Goal: Task Accomplishment & Management: Use online tool/utility

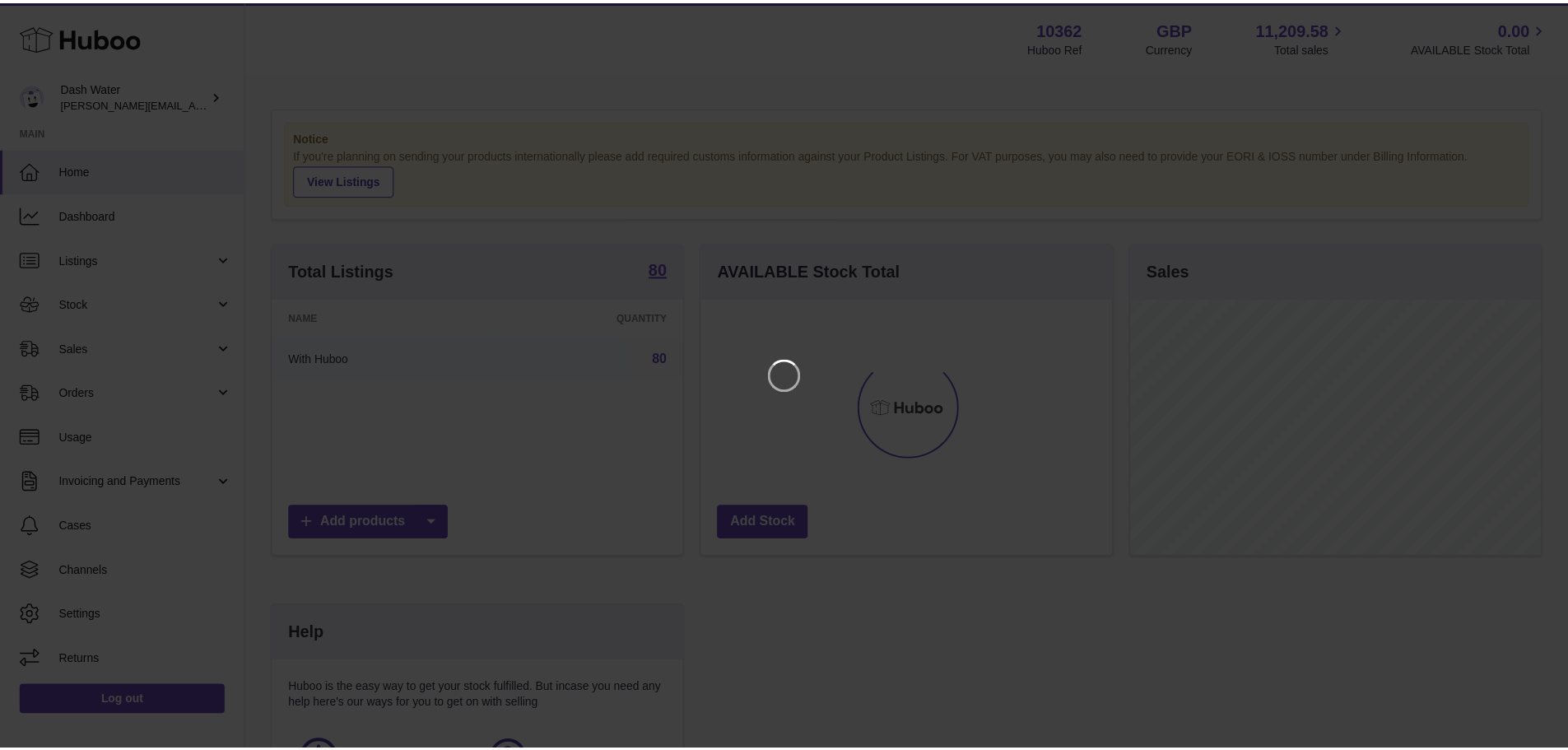
scroll to position [257, 415]
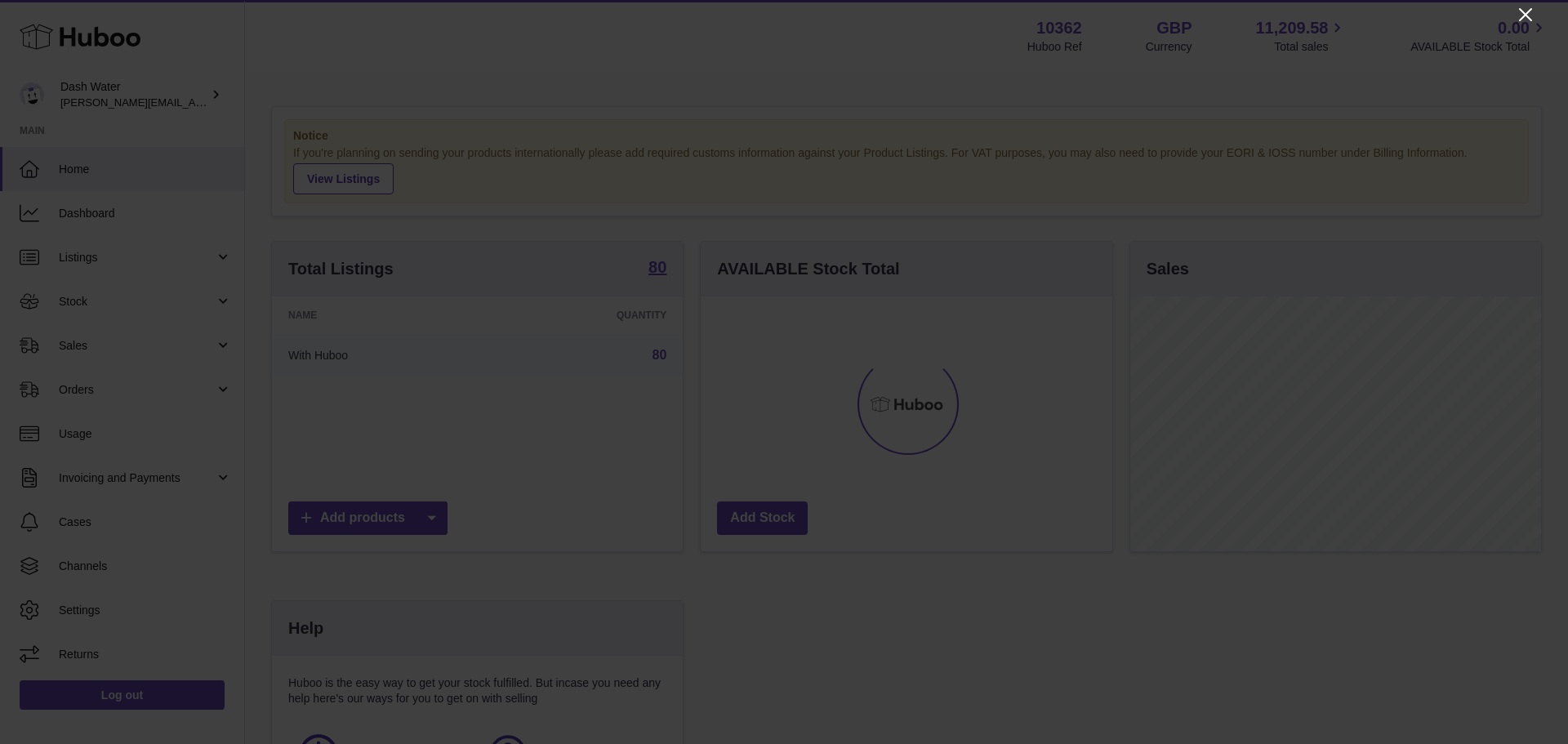
click at [1525, 16] on icon "Close" at bounding box center [1525, 14] width 20 height 20
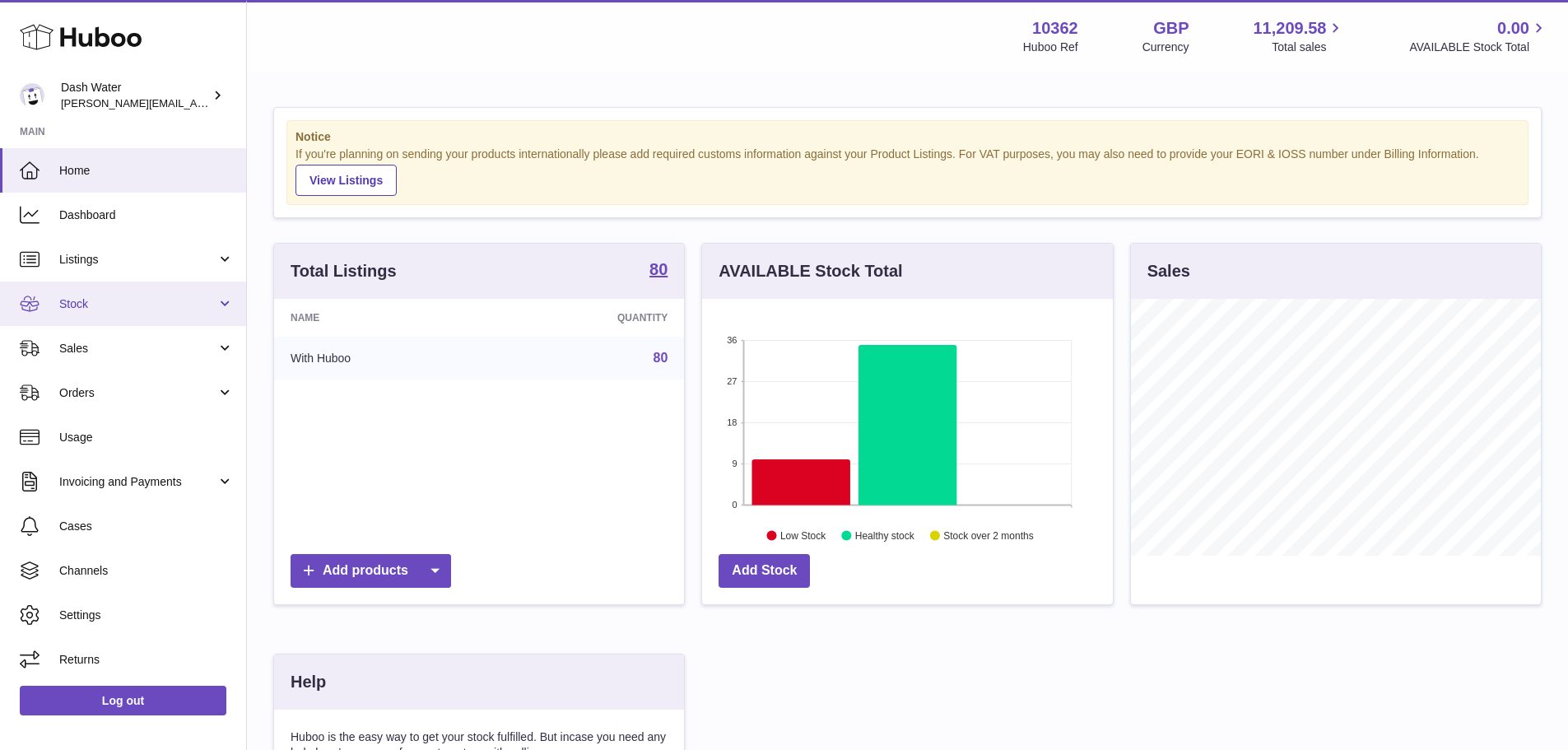
click at [93, 296] on span "Stock" at bounding box center [138, 303] width 157 height 15
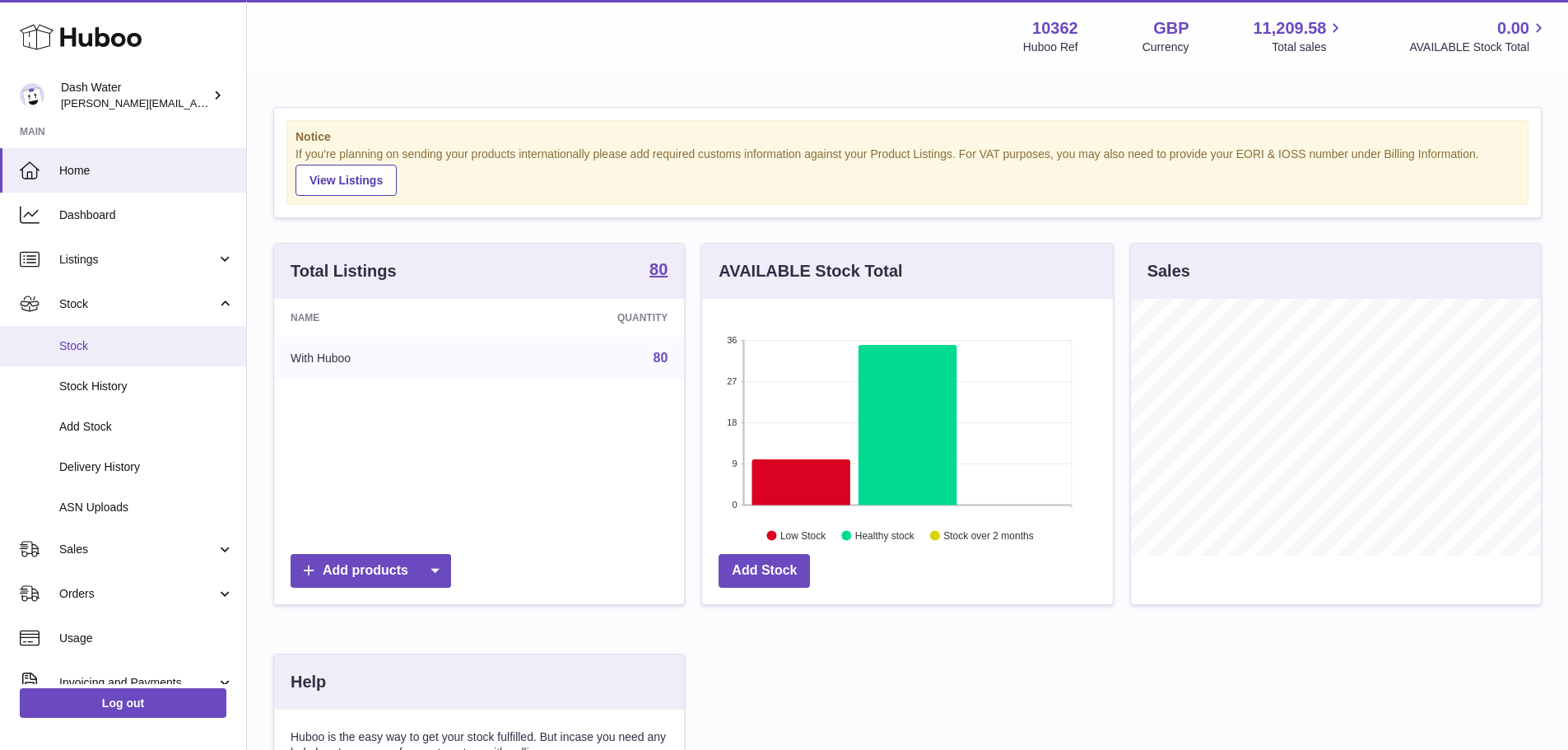
click at [105, 348] on span "Stock" at bounding box center [147, 345] width 175 height 15
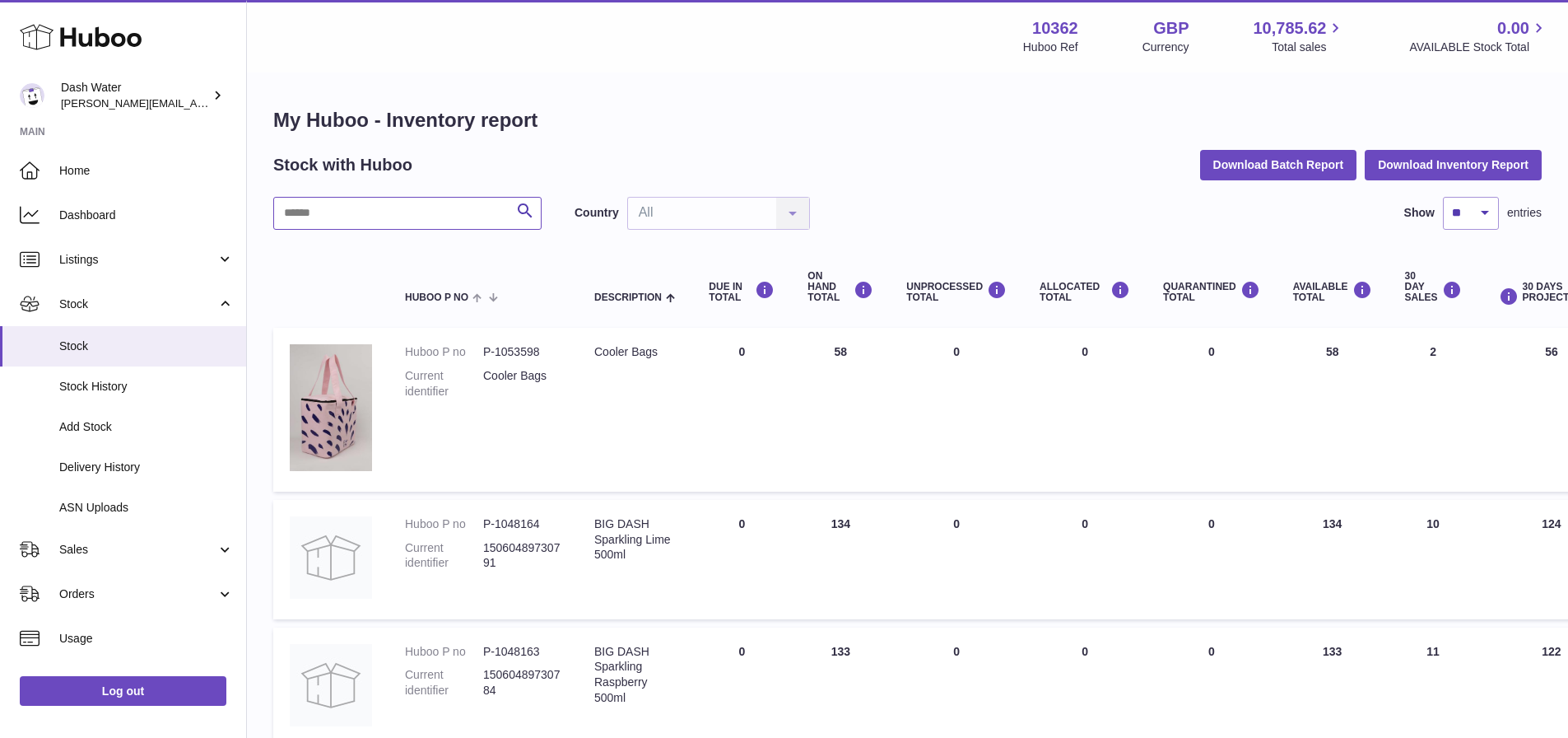
click at [439, 222] on input "text" at bounding box center [408, 213] width 268 height 33
type input "*****"
